Goal: Task Accomplishment & Management: Complete application form

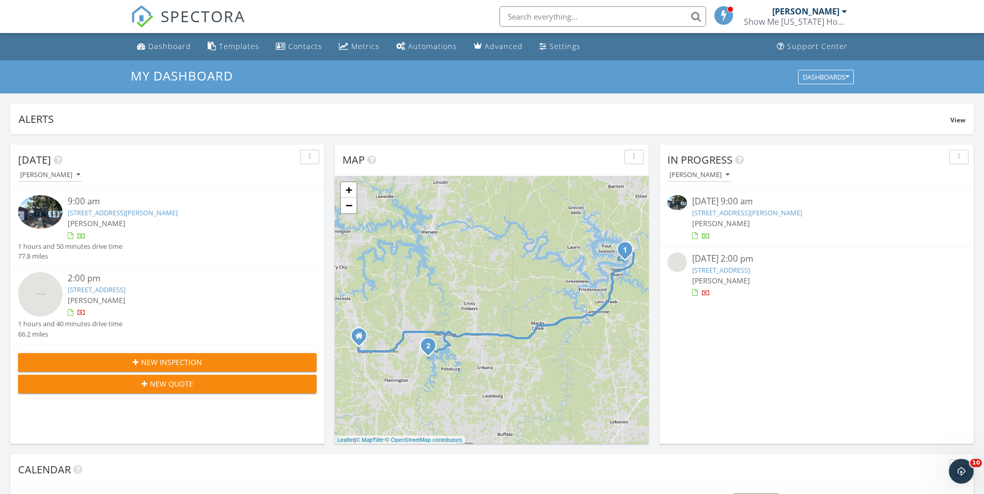
click at [520, 15] on input "text" at bounding box center [602, 16] width 207 height 21
type input "Tebo"
drag, startPoint x: 549, startPoint y: 14, endPoint x: 396, endPoint y: 14, distance: 153.3
click at [396, 14] on div "SPECTORA Tebo Austin Davis Show Me Missouri Home Inspections LLC. Role: Inspect…" at bounding box center [492, 16] width 723 height 33
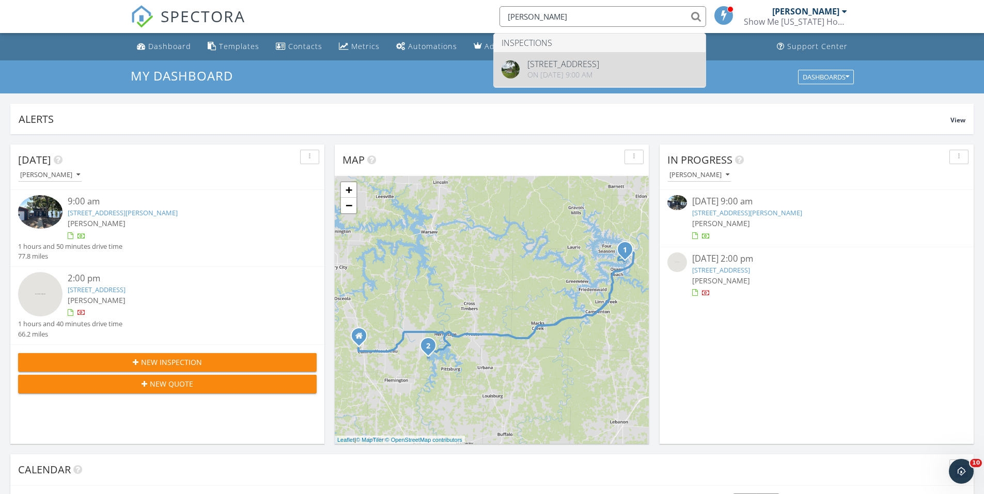
type input "kelly"
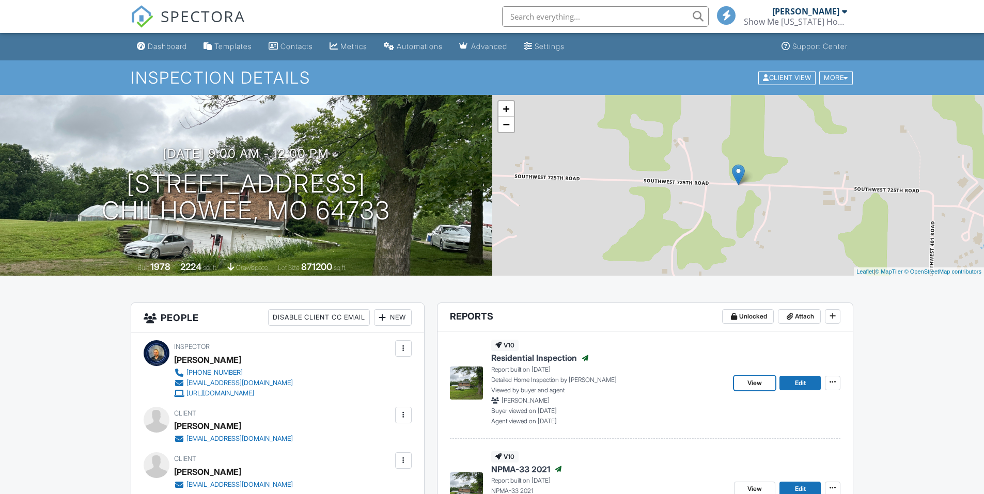
click at [752, 378] on span "View" at bounding box center [754, 383] width 14 height 10
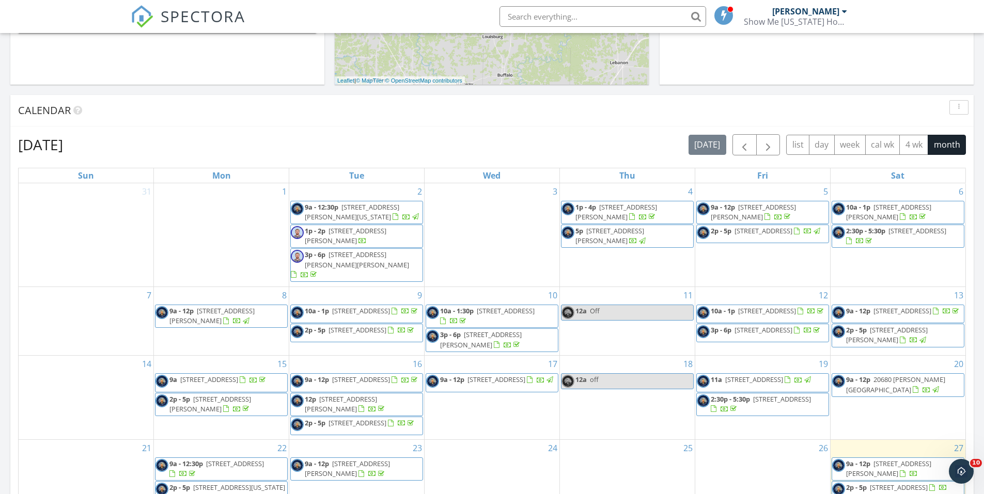
scroll to position [310, 0]
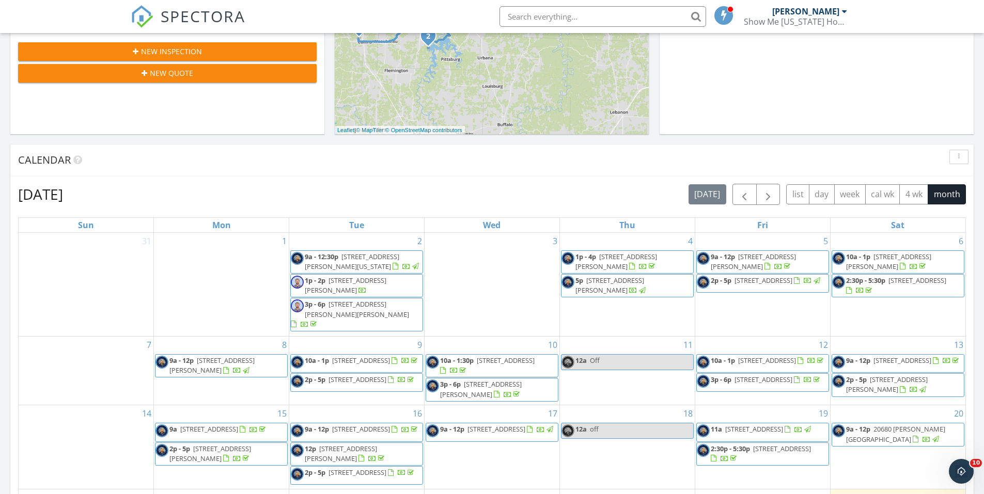
click at [551, 12] on input "text" at bounding box center [602, 16] width 207 height 21
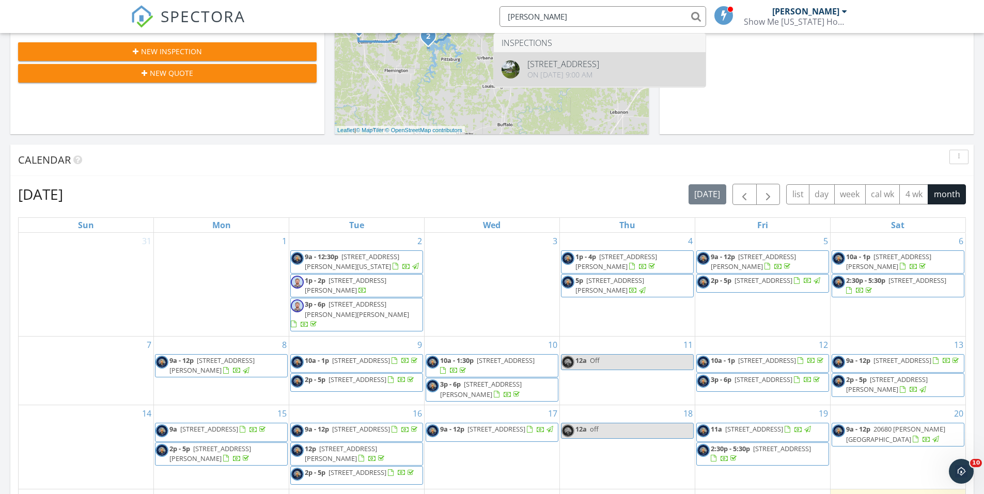
type input "tebo"
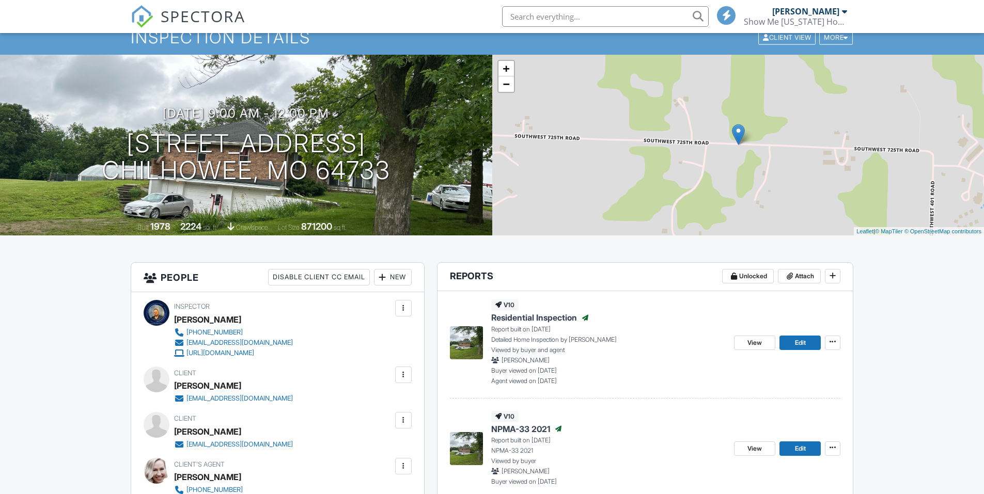
scroll to position [21, 0]
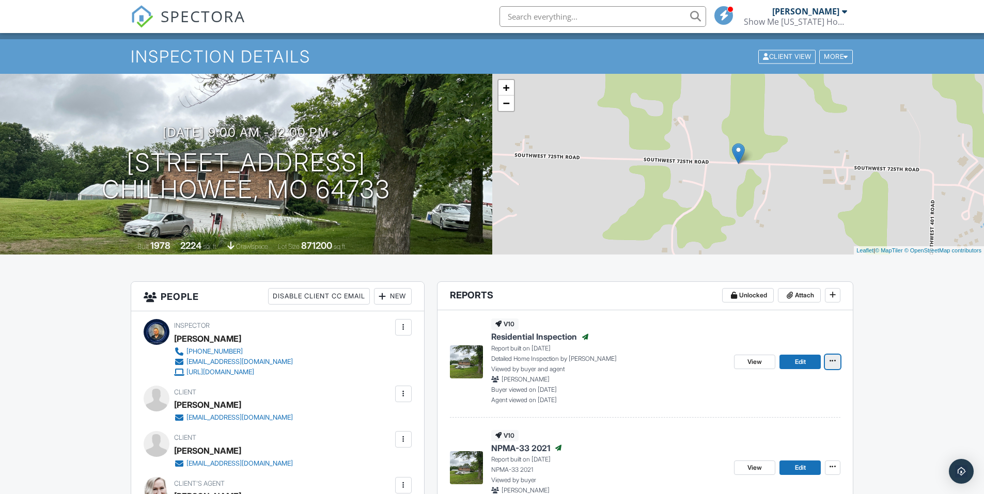
click at [831, 359] on icon at bounding box center [832, 360] width 6 height 7
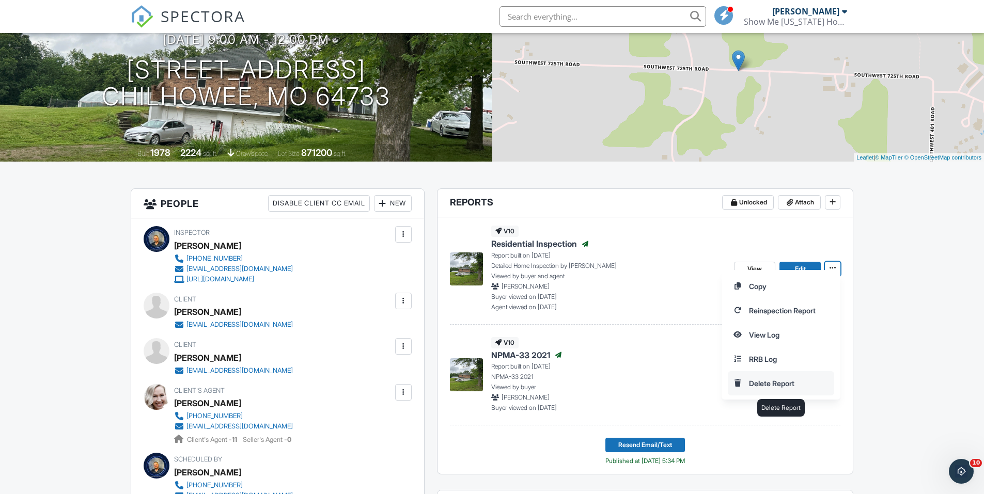
scroll to position [124, 0]
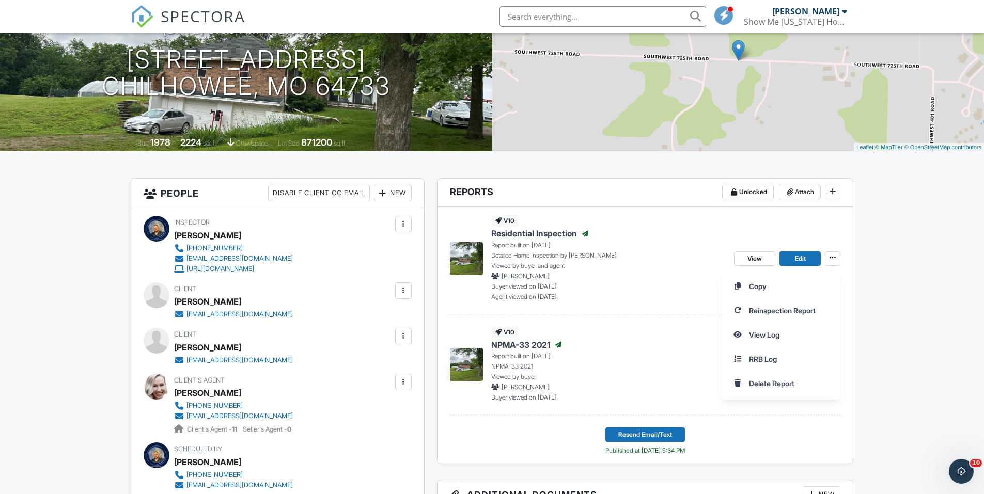
click at [947, 287] on div "Copy Reinspection Report View Log RRB Log Delete Report" at bounding box center [852, 335] width 262 height 130
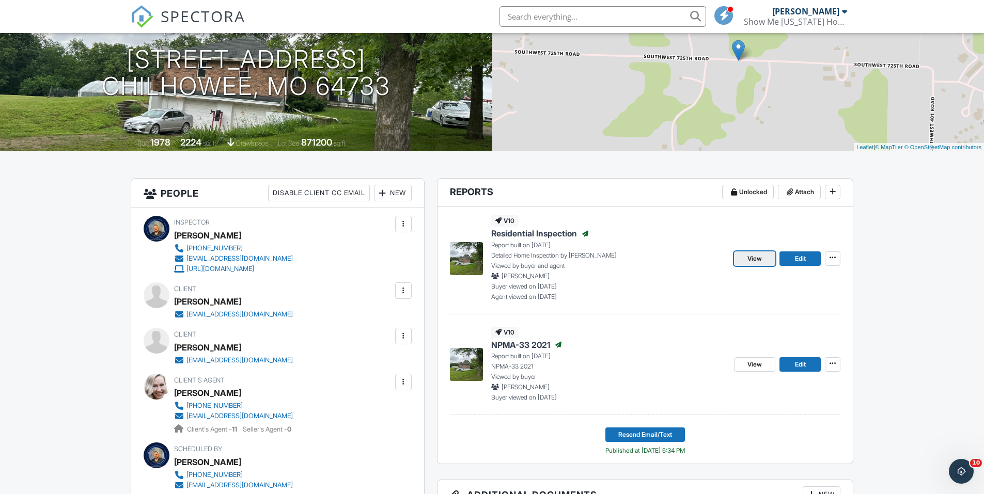
click at [753, 263] on span "View" at bounding box center [754, 259] width 14 height 10
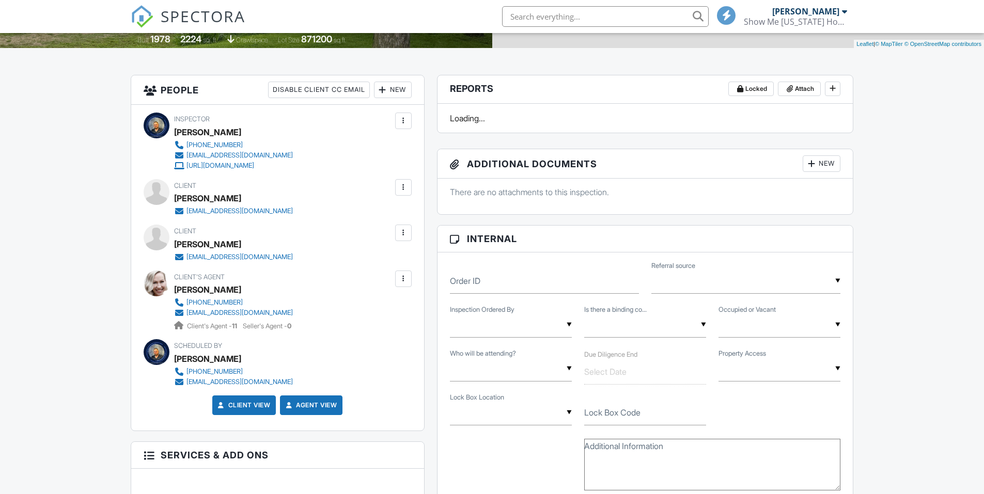
drag, startPoint x: 271, startPoint y: 255, endPoint x: 277, endPoint y: 239, distance: 17.5
click at [196, 249] on div "Inspector [PERSON_NAME] [PHONE_NUMBER] [EMAIL_ADDRESS][DOMAIN_NAME] [URL][DOMAI…" at bounding box center [277, 267] width 293 height 325
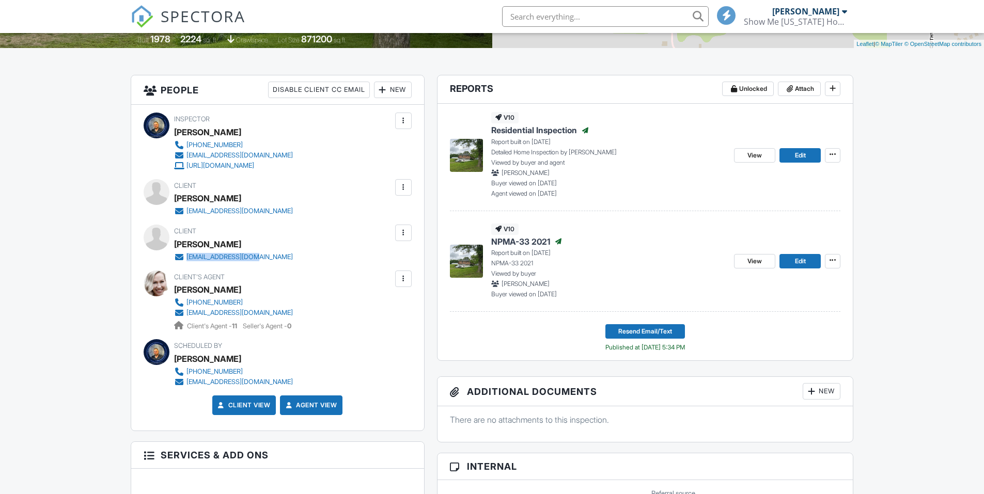
drag, startPoint x: 223, startPoint y: 258, endPoint x: 187, endPoint y: 257, distance: 35.6
click at [187, 257] on div "briantebo@gmail.com" at bounding box center [237, 257] width 127 height 10
click at [310, 268] on div "Inspector Austin Davis +14172985515 missourihomeinspections@gmail.com https://w…" at bounding box center [277, 267] width 293 height 325
drag, startPoint x: 253, startPoint y: 262, endPoint x: 184, endPoint y: 258, distance: 69.3
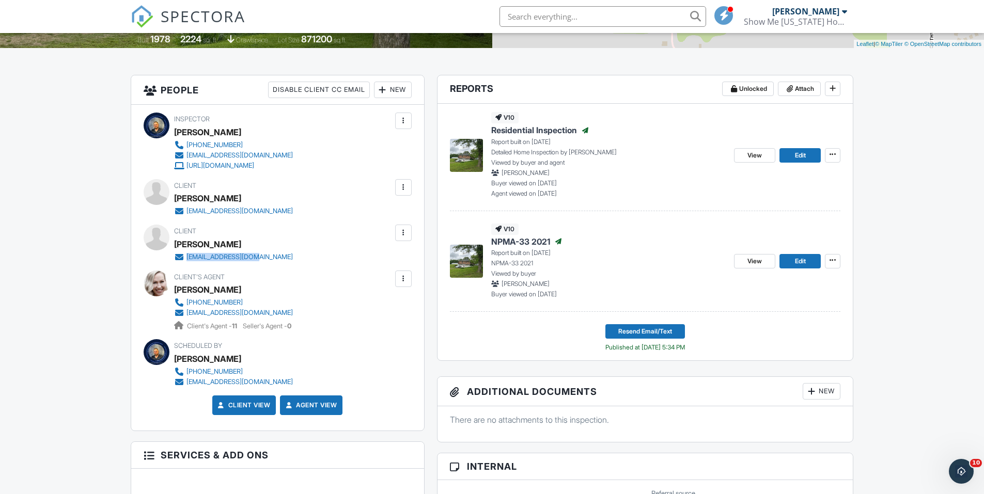
click at [184, 258] on div "Client Brian Tebo briantebo@gmail.com" at bounding box center [258, 243] width 168 height 37
drag, startPoint x: 184, startPoint y: 258, endPoint x: 192, endPoint y: 256, distance: 8.0
copy link "briantebo@gmail.com"
click at [751, 154] on span "View" at bounding box center [754, 155] width 14 height 10
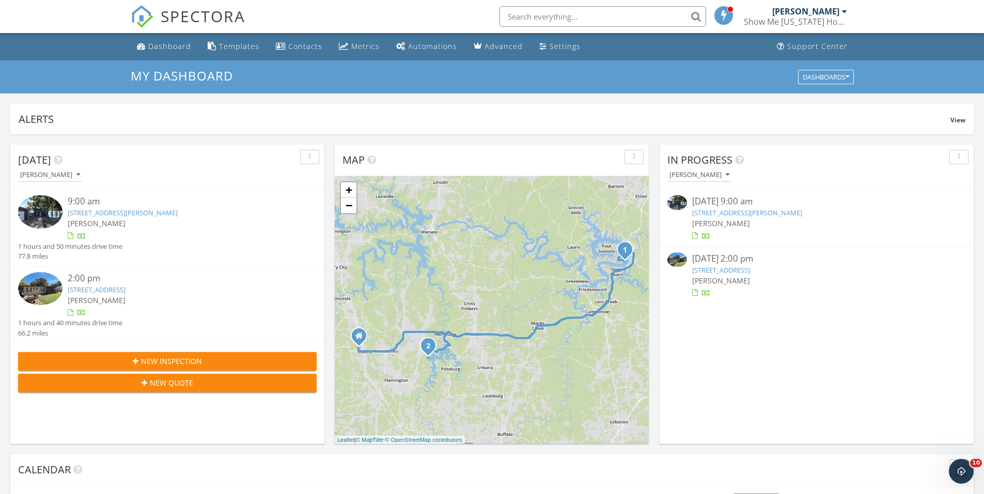
click at [198, 360] on span "New Inspection" at bounding box center [171, 361] width 61 height 11
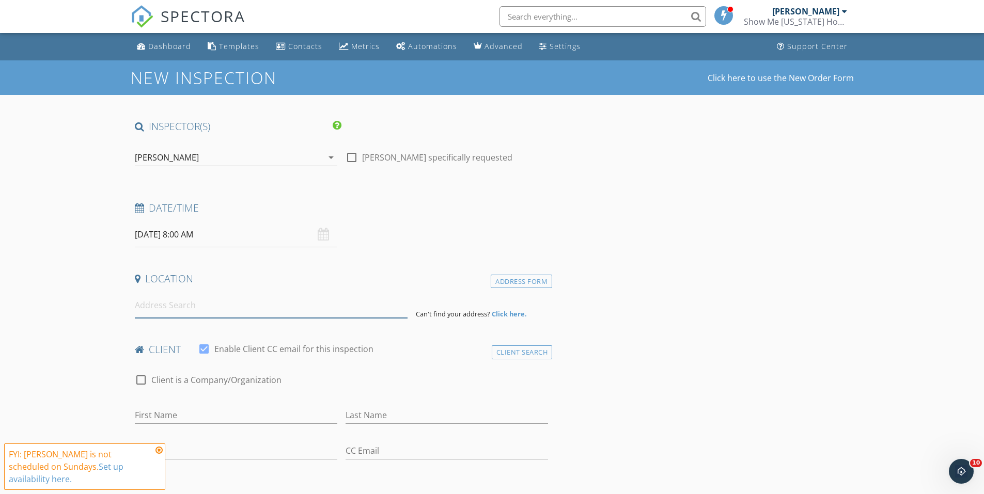
click at [170, 307] on input at bounding box center [271, 305] width 273 height 25
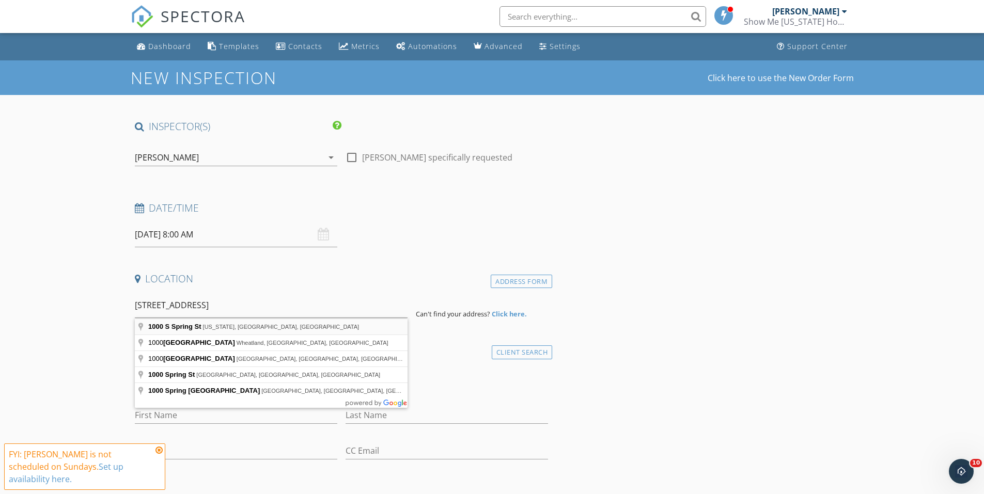
type input "[STREET_ADDRESS][US_STATE]"
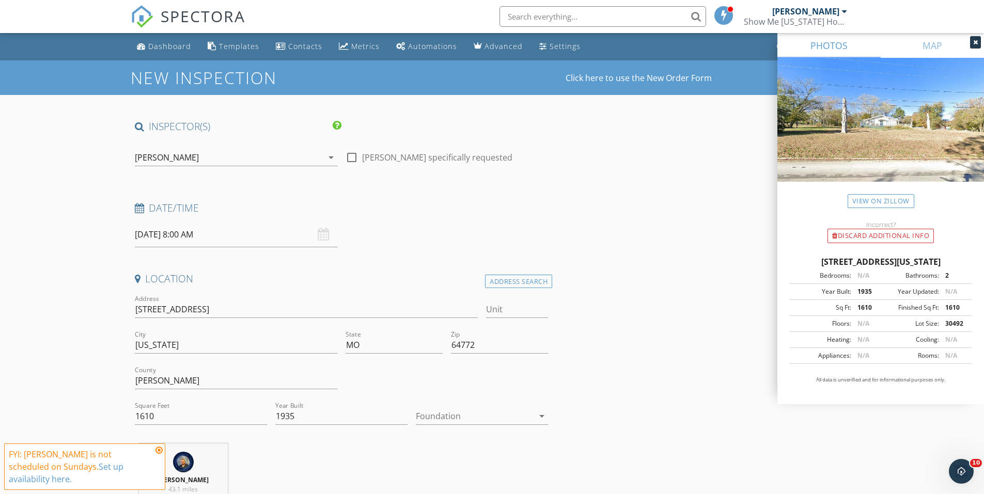
scroll to position [103, 0]
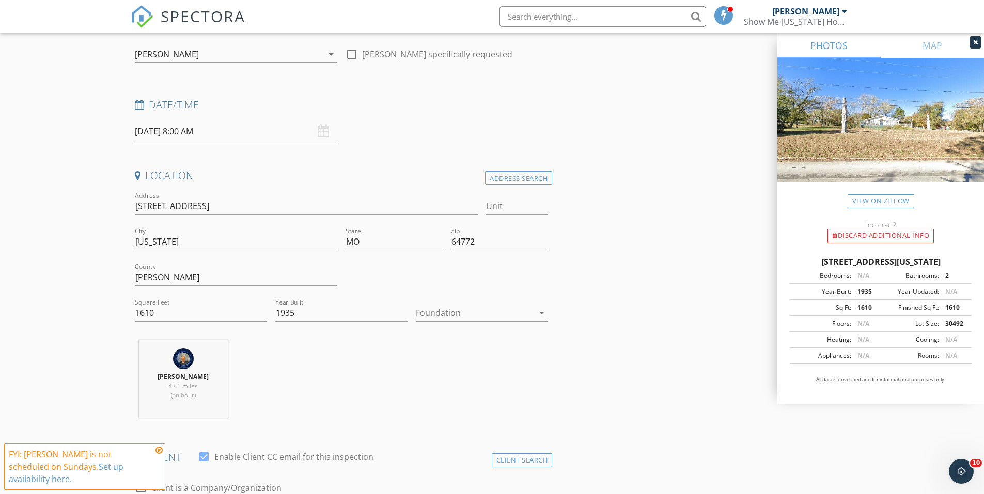
click at [471, 318] on div at bounding box center [475, 313] width 118 height 17
click at [461, 349] on div "Basement" at bounding box center [482, 341] width 116 height 25
click at [881, 199] on link "View on Zillow" at bounding box center [880, 201] width 67 height 14
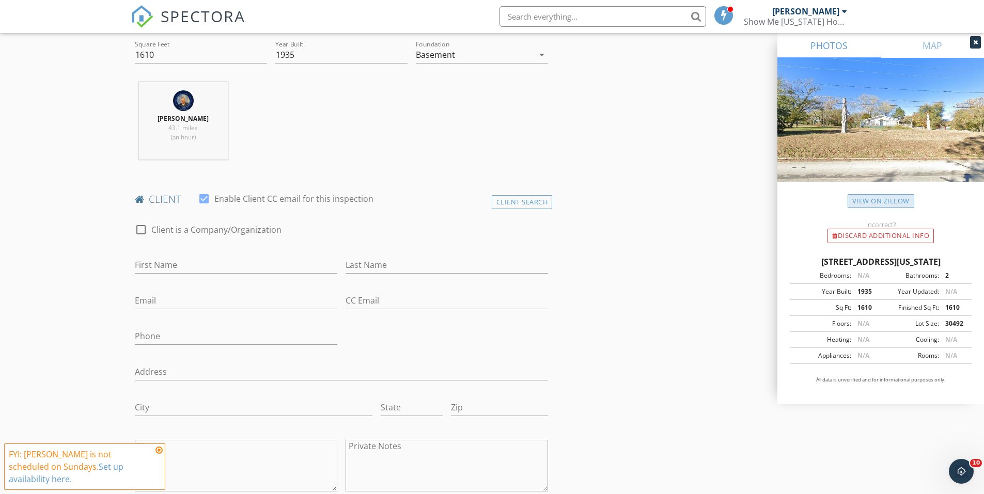
scroll to position [620, 0]
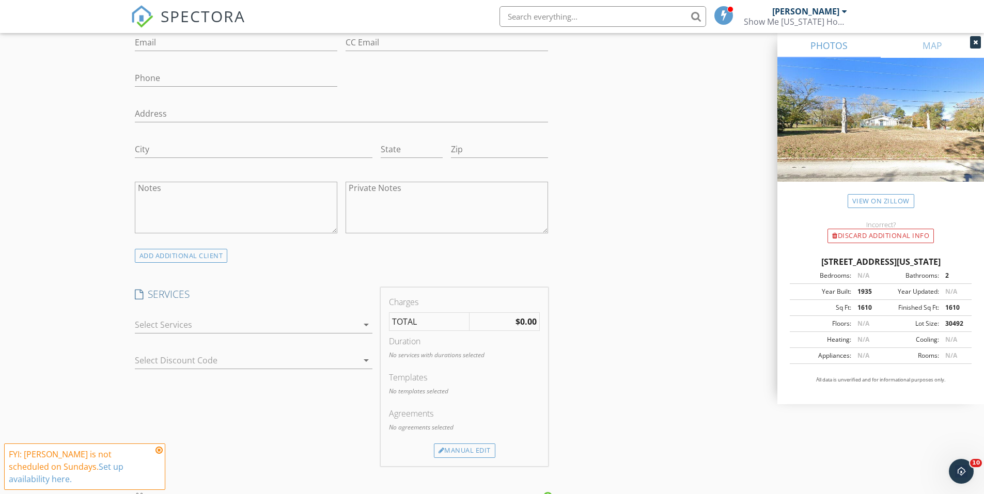
click at [253, 327] on div at bounding box center [246, 324] width 223 height 17
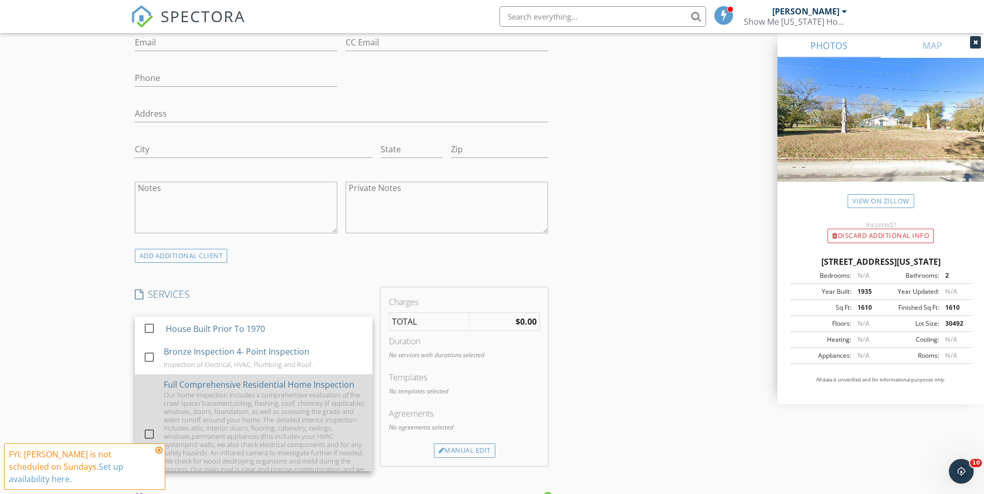
scroll to position [201, 0]
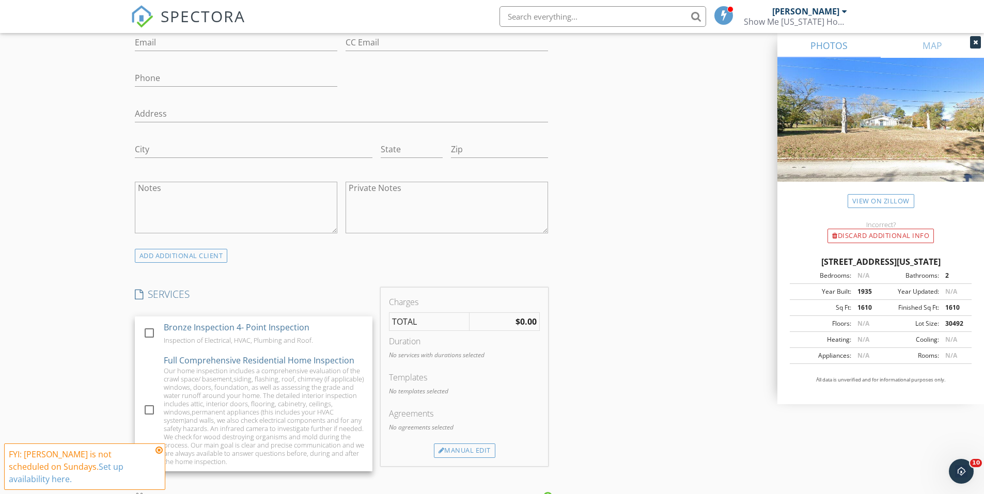
drag, startPoint x: 239, startPoint y: 419, endPoint x: 394, endPoint y: 390, distance: 158.1
click at [239, 419] on div "Our home inspection includes a comprehensive evaluation of the crawl space/ bas…" at bounding box center [264, 416] width 200 height 99
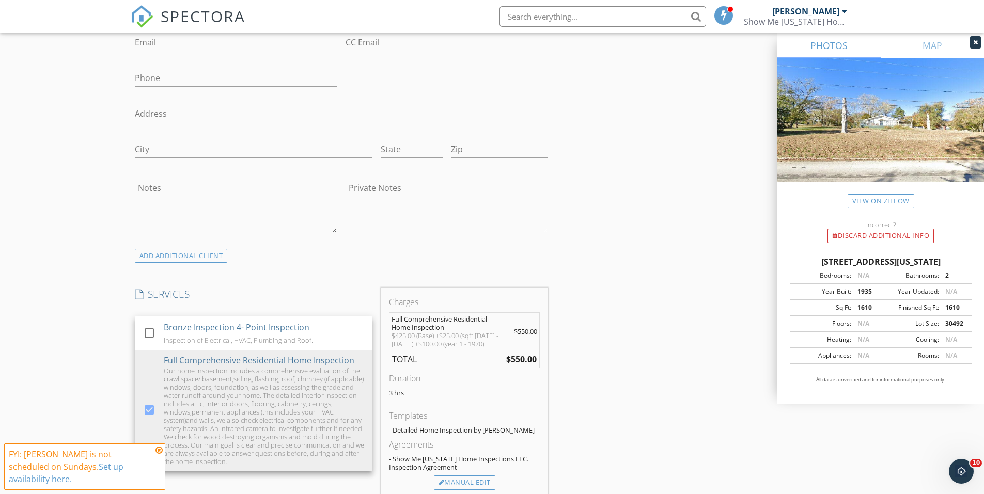
click at [626, 313] on div "INSPECTOR(S) check_box [PERSON_NAME] PRIMARY [PERSON_NAME] arrow_drop_down chec…" at bounding box center [492, 478] width 723 height 1956
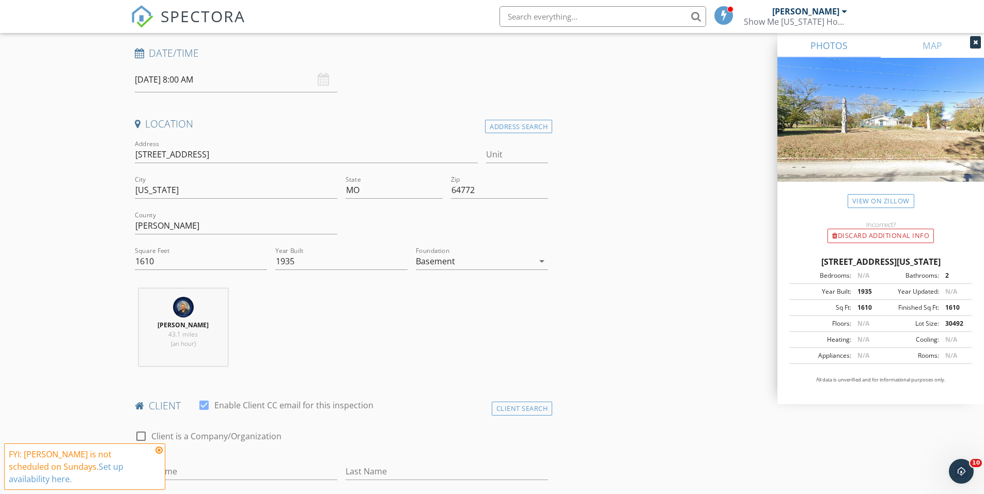
scroll to position [0, 0]
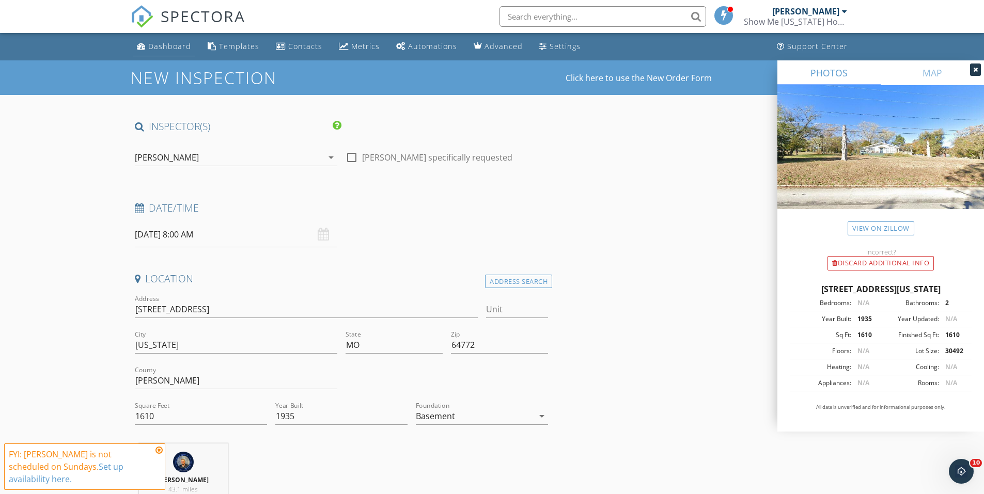
click at [176, 47] on div "Dashboard" at bounding box center [169, 46] width 43 height 10
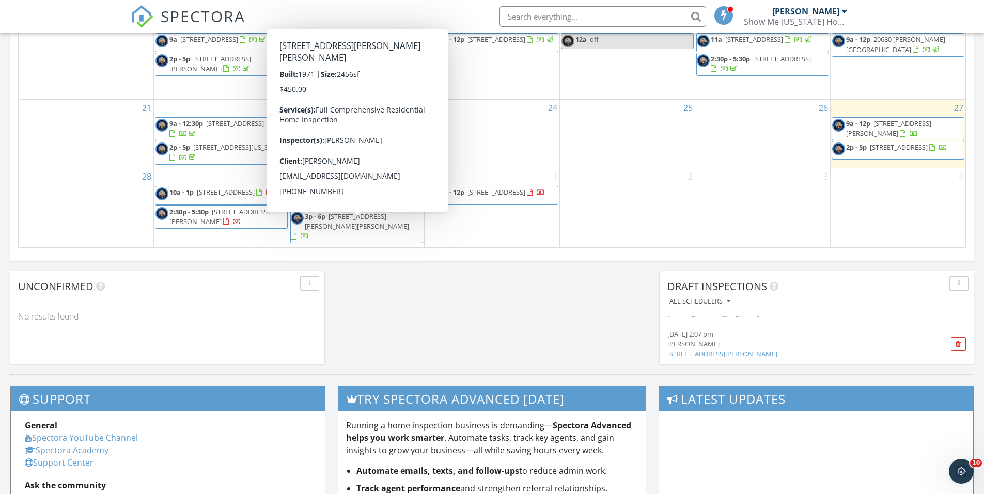
scroll to position [700, 0]
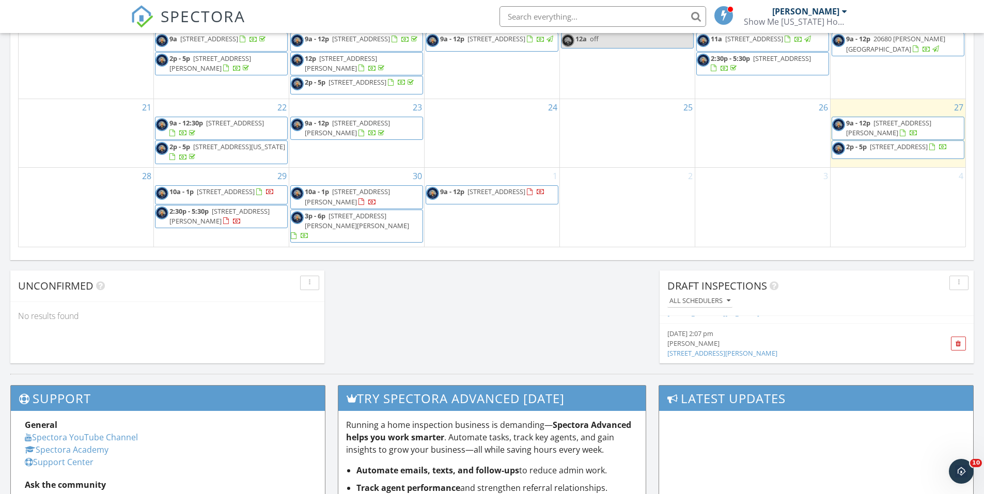
click at [702, 347] on div "[PERSON_NAME]" at bounding box center [791, 344] width 249 height 10
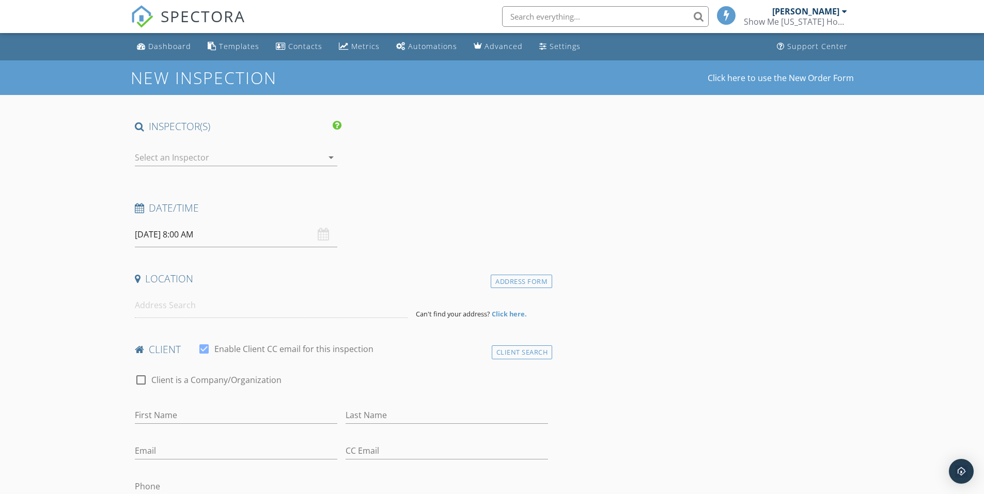
type input "[PERSON_NAME] and [PERSON_NAME]"
type input "[PERSON_NAME]"
type input "[EMAIL_ADDRESS][DOMAIN_NAME]"
type input "[PHONE_NUMBER]"
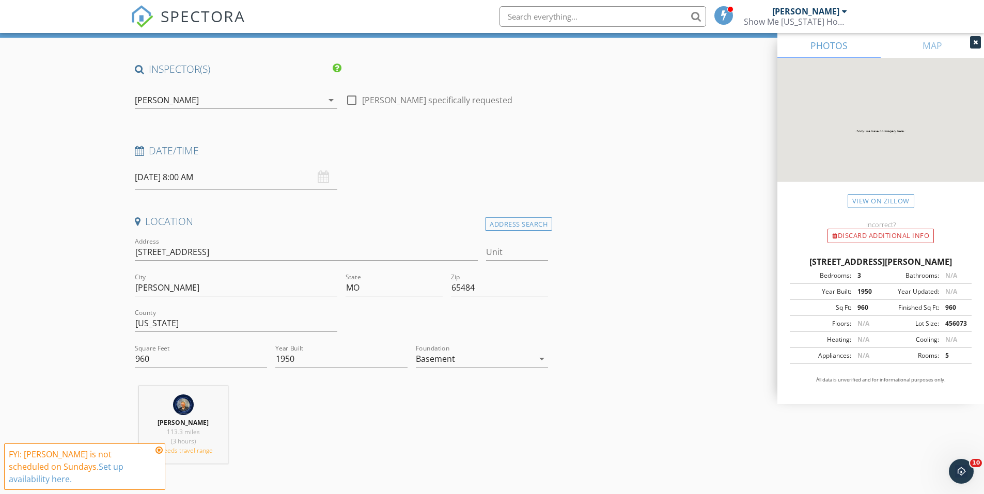
scroll to position [52, 0]
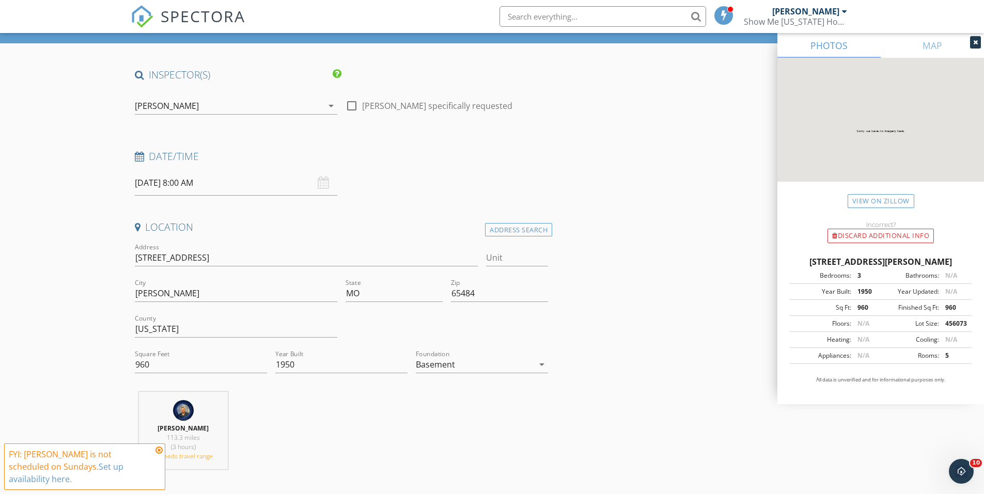
click at [260, 187] on input "[DATE] 8:00 AM" at bounding box center [236, 182] width 202 height 25
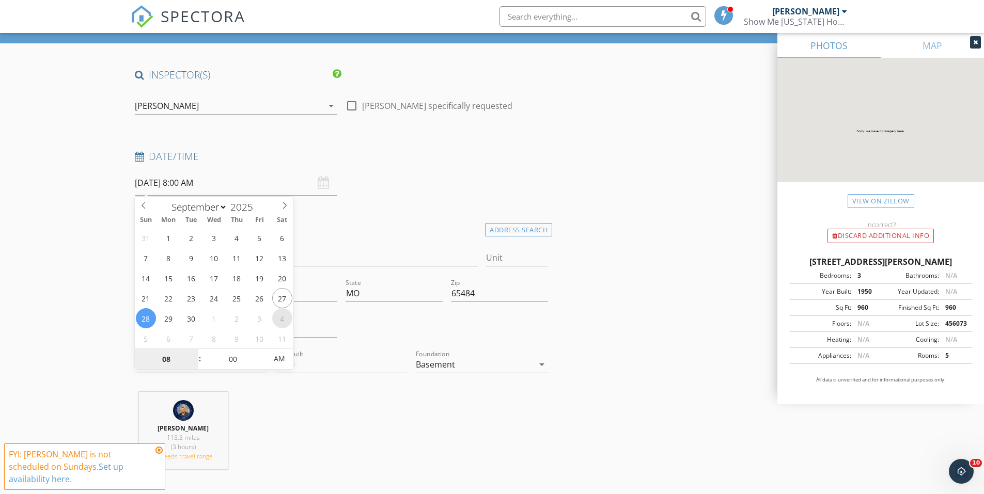
select select "9"
type input "[DATE] 8:00 AM"
type input "10"
type input "[DATE] 10:00 AM"
drag, startPoint x: 424, startPoint y: 420, endPoint x: 424, endPoint y: 409, distance: 11.4
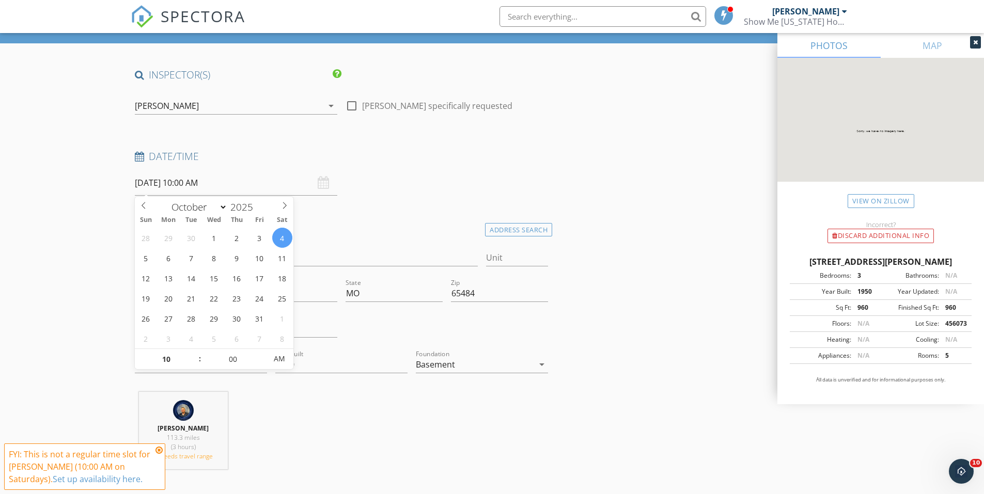
click at [424, 420] on div "Austin Davis 113.3 miles (3 hours) exceeds travel range" at bounding box center [342, 435] width 422 height 86
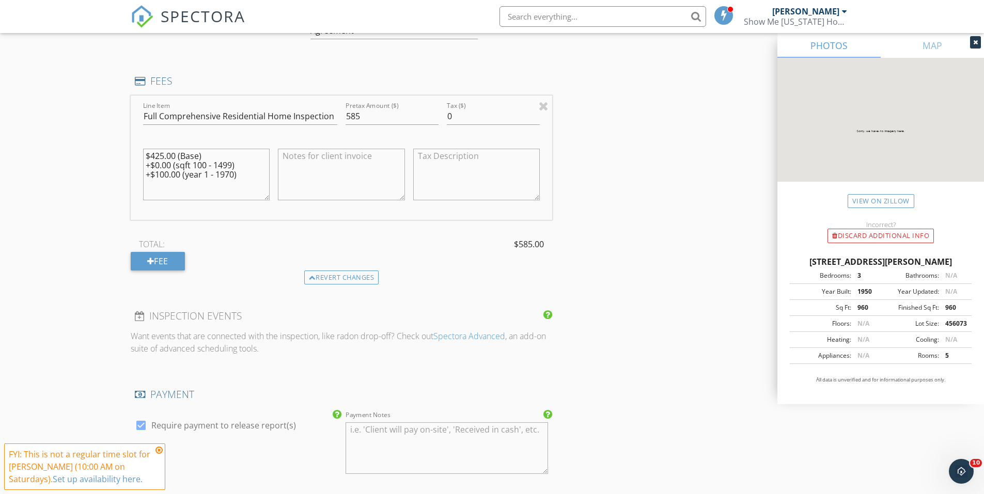
scroll to position [803, 0]
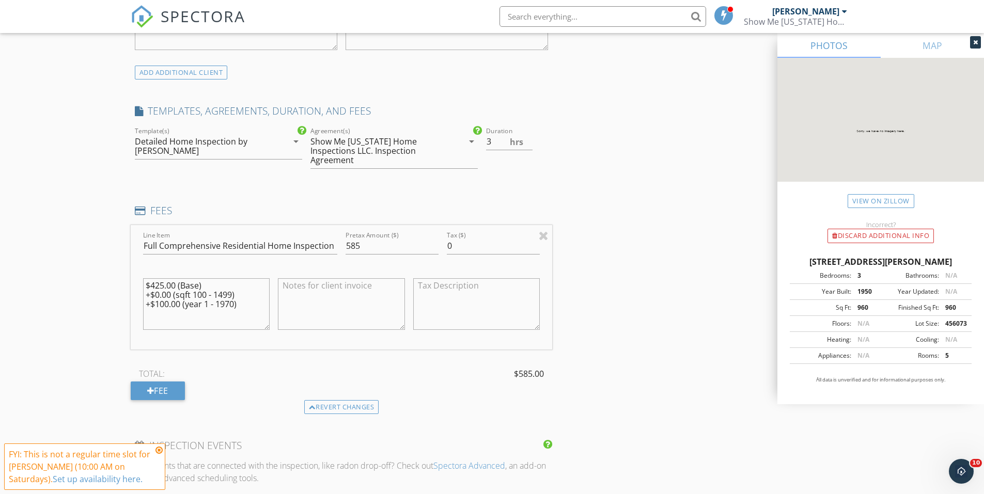
drag, startPoint x: 216, startPoint y: 302, endPoint x: 140, endPoint y: 280, distance: 78.9
click at [140, 281] on div "$425.00 (Base) +$0.00 (sqft 100 - 1499) +$100.00 (year 1 - 1970)" at bounding box center [206, 305] width 135 height 81
click at [638, 294] on div "INSPECTOR(S) check_box Austin Davis PRIMARY Austin Davis arrow_drop_down check_…" at bounding box center [492, 461] width 723 height 2288
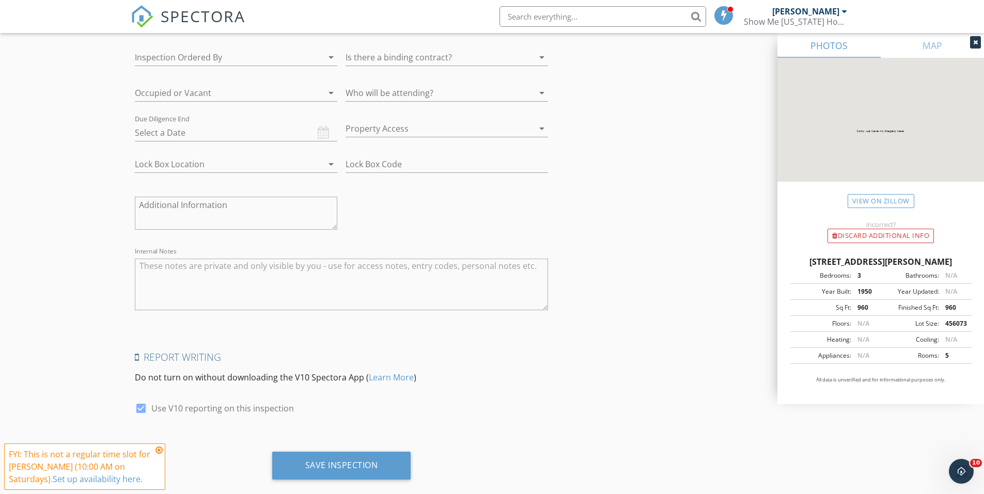
scroll to position [1939, 0]
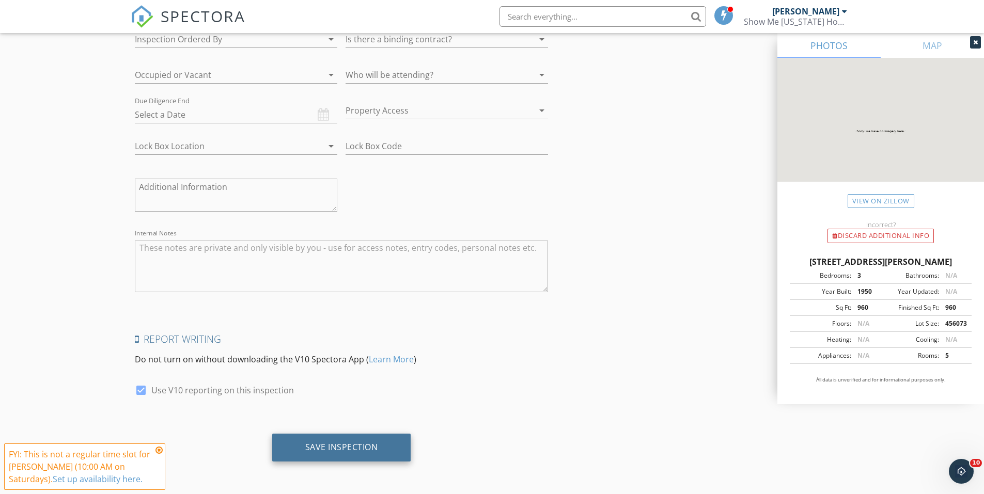
click at [383, 452] on div "Save Inspection" at bounding box center [341, 448] width 139 height 28
